Goal: Check status: Check status

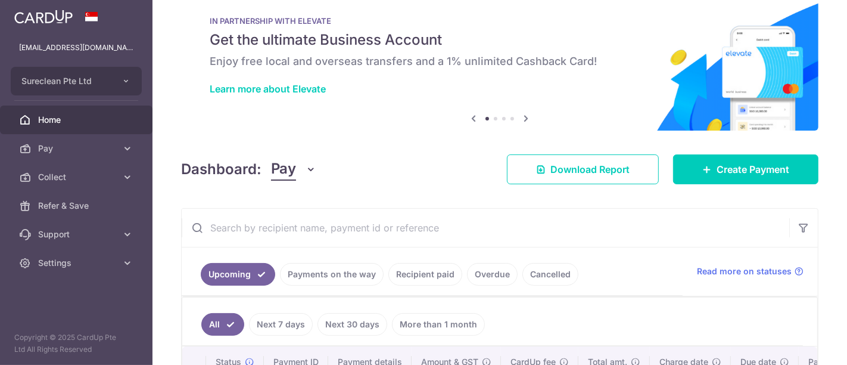
click at [299, 228] on input "text" at bounding box center [486, 227] width 608 height 38
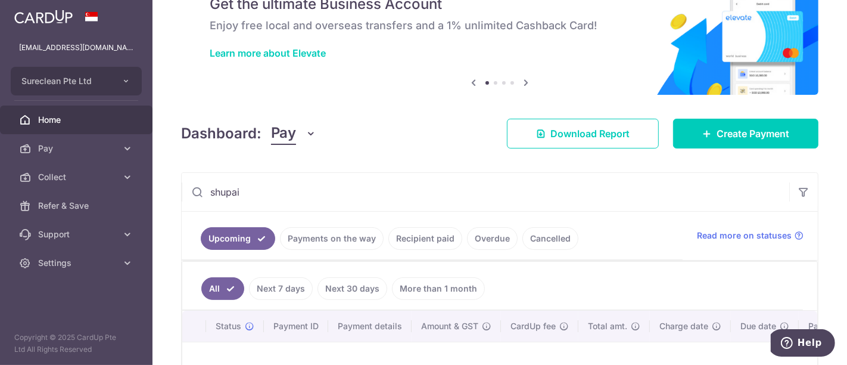
scroll to position [22, 0]
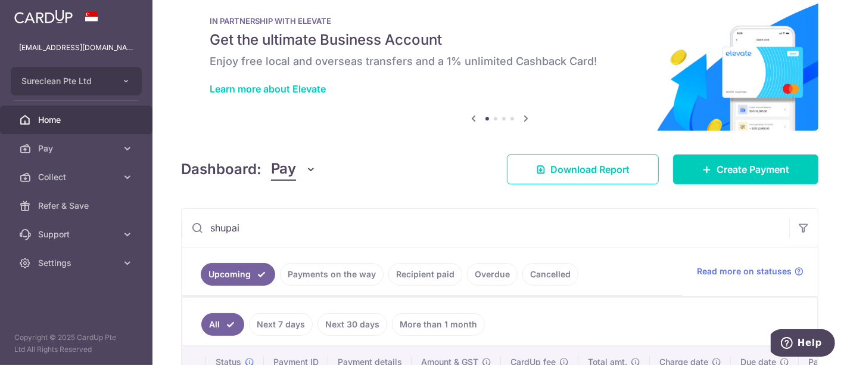
click at [388, 110] on div "IN PARTNERSHIP WITH ELEVATE Get the ultimate Business Account Enjoy free local …" at bounding box center [499, 56] width 637 height 119
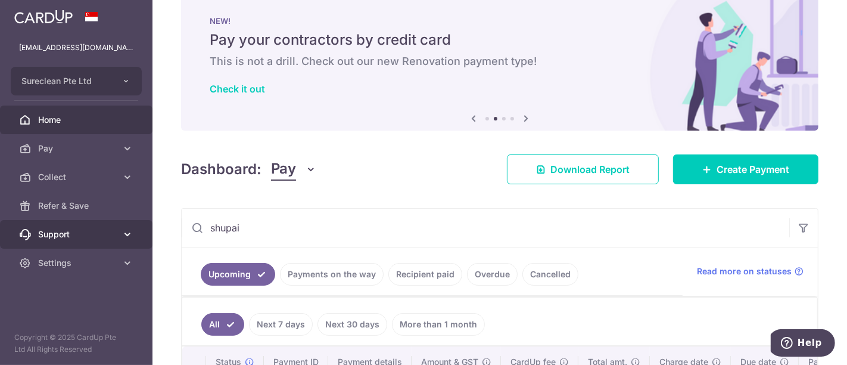
drag, startPoint x: 275, startPoint y: 225, endPoint x: 91, endPoint y: 223, distance: 184.1
click at [91, 223] on main "[EMAIL_ADDRESS][DOMAIN_NAME] Sureclean Pte Ltd Add new company Sureclean Pte Lt…" at bounding box center [423, 182] width 847 height 365
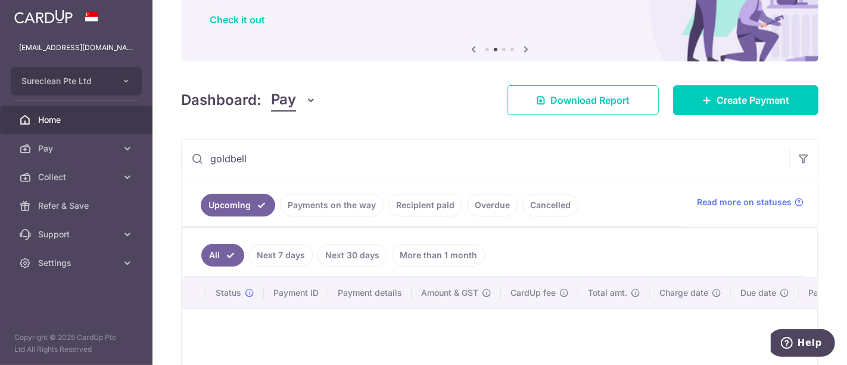
scroll to position [154, 0]
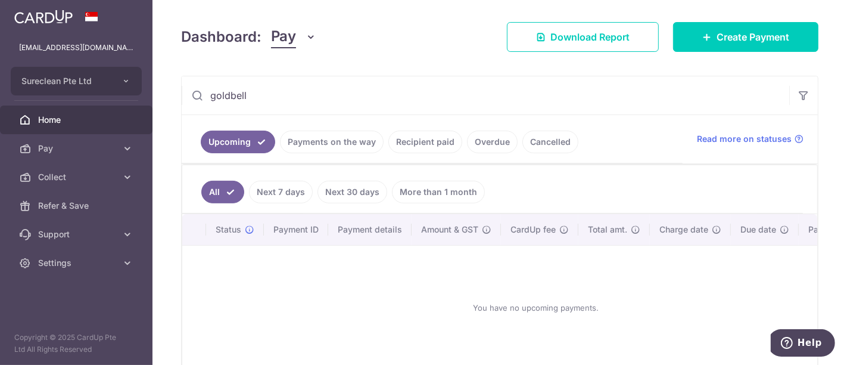
type input "goldbell"
click at [421, 143] on link "Recipient paid" at bounding box center [425, 141] width 74 height 23
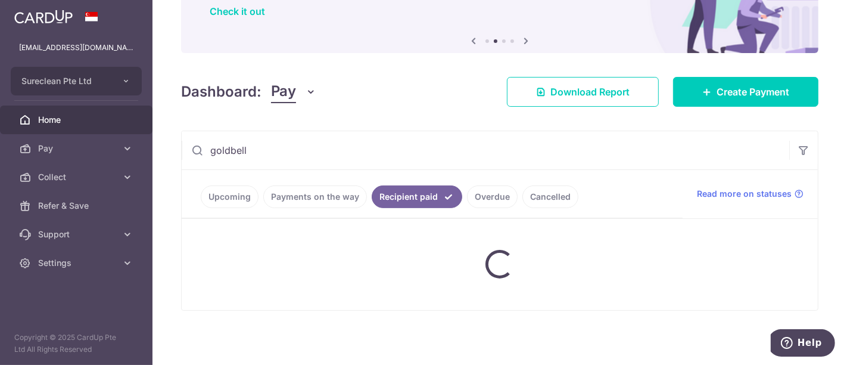
scroll to position [133, 0]
